Goal: Task Accomplishment & Management: Manage account settings

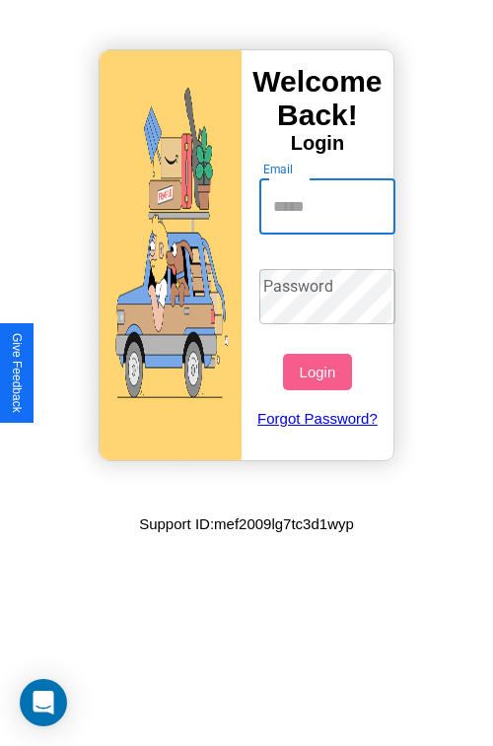
click at [329, 206] on input "Email" at bounding box center [327, 206] width 137 height 55
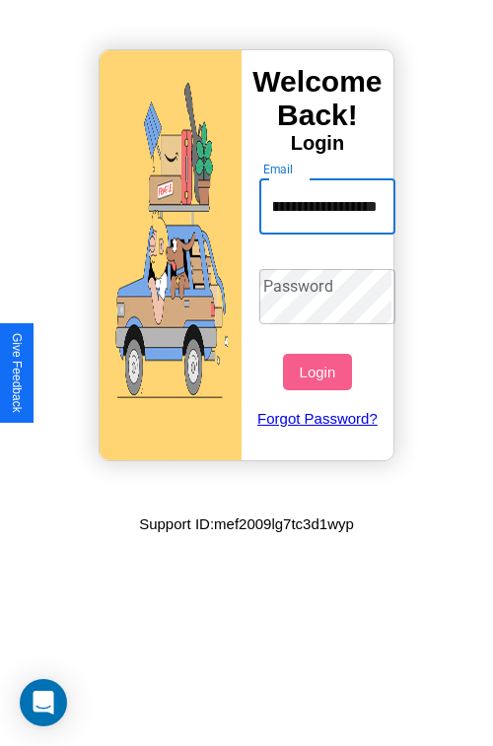
type input "**********"
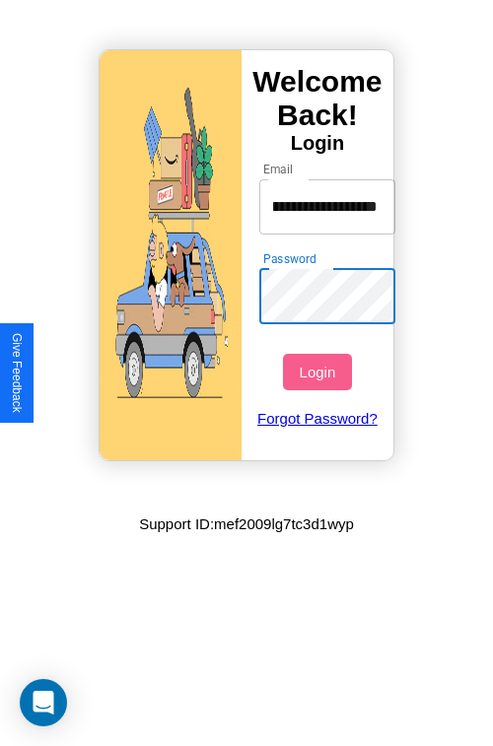
scroll to position [0, 0]
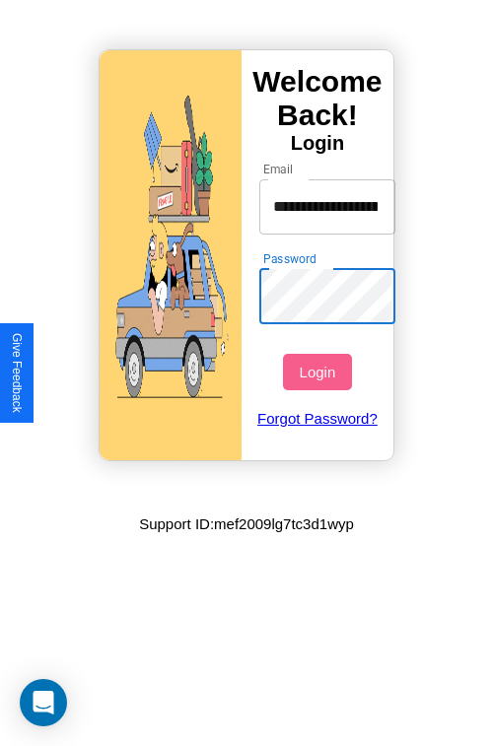
click at [319, 372] on button "Login" at bounding box center [317, 372] width 68 height 36
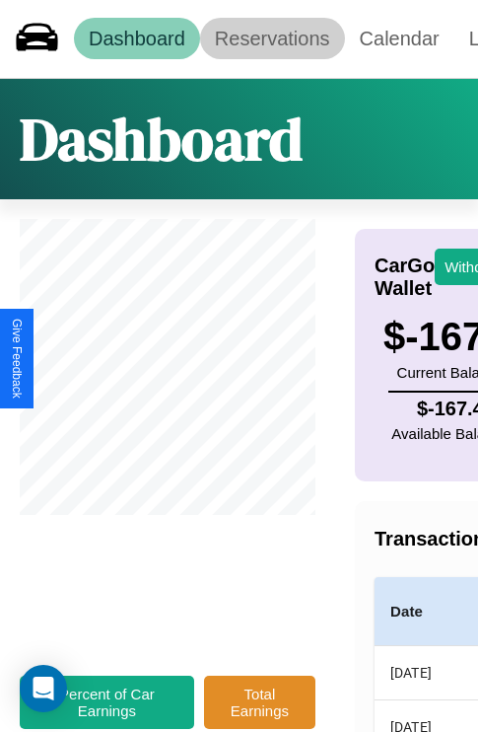
click at [272, 38] on link "Reservations" at bounding box center [272, 38] width 145 height 41
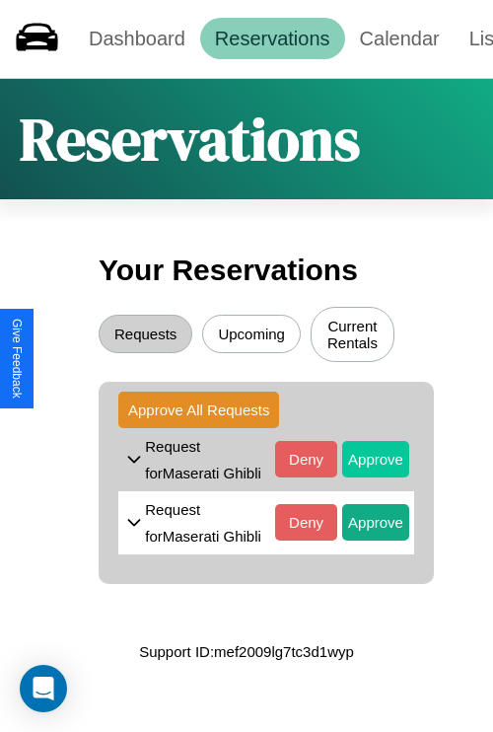
click at [361, 461] on button "Approve" at bounding box center [375, 459] width 67 height 36
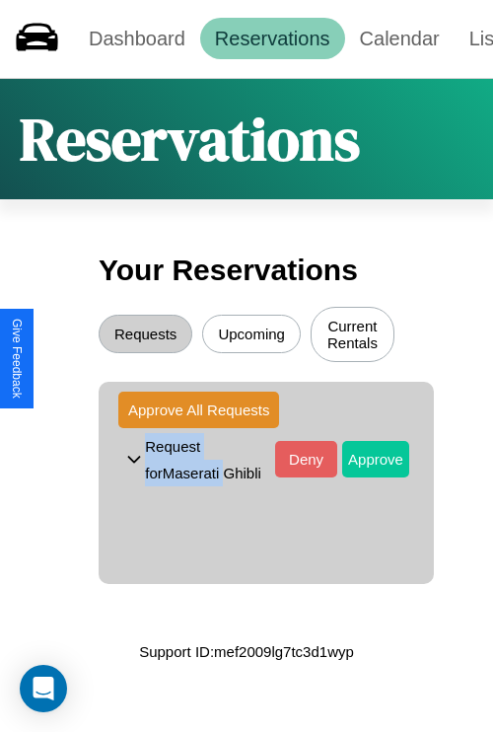
click at [361, 461] on button "Approve" at bounding box center [375, 459] width 67 height 36
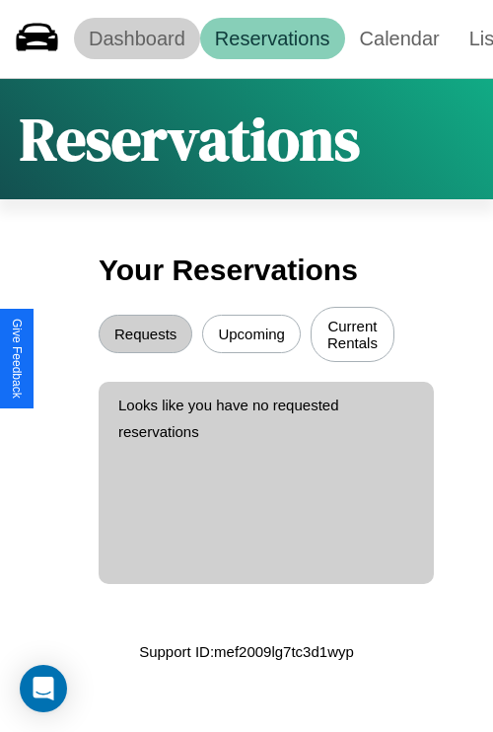
click at [136, 38] on link "Dashboard" at bounding box center [137, 38] width 126 height 41
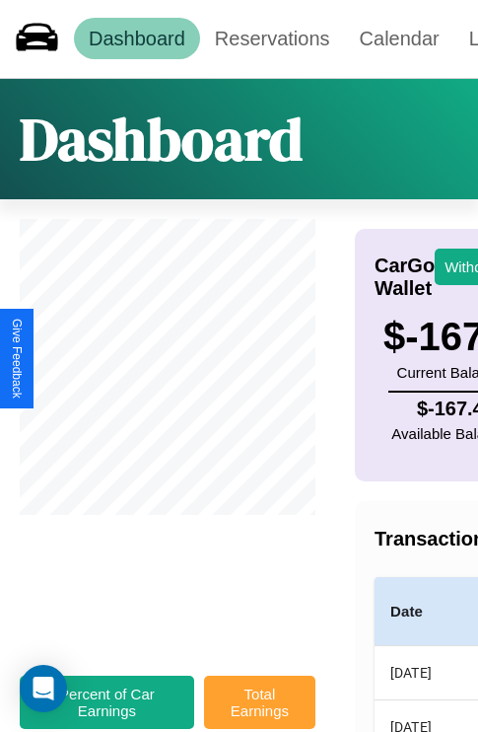
click at [259, 712] on button "Total Earnings" at bounding box center [259, 701] width 111 height 53
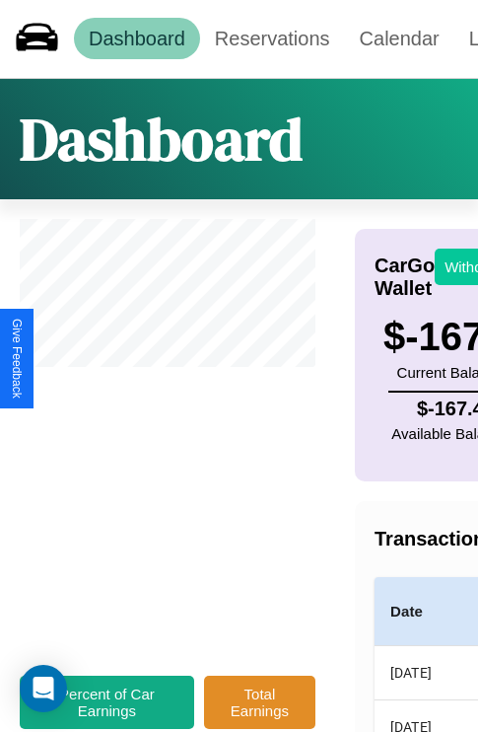
click at [463, 266] on button "Withdraw" at bounding box center [476, 266] width 82 height 36
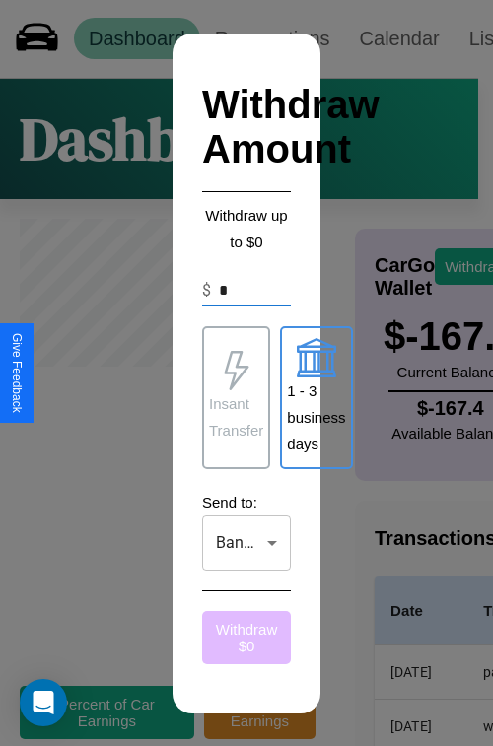
click at [247, 637] on button "Withdraw $ 0" at bounding box center [246, 637] width 89 height 53
